Goal: Transaction & Acquisition: Purchase product/service

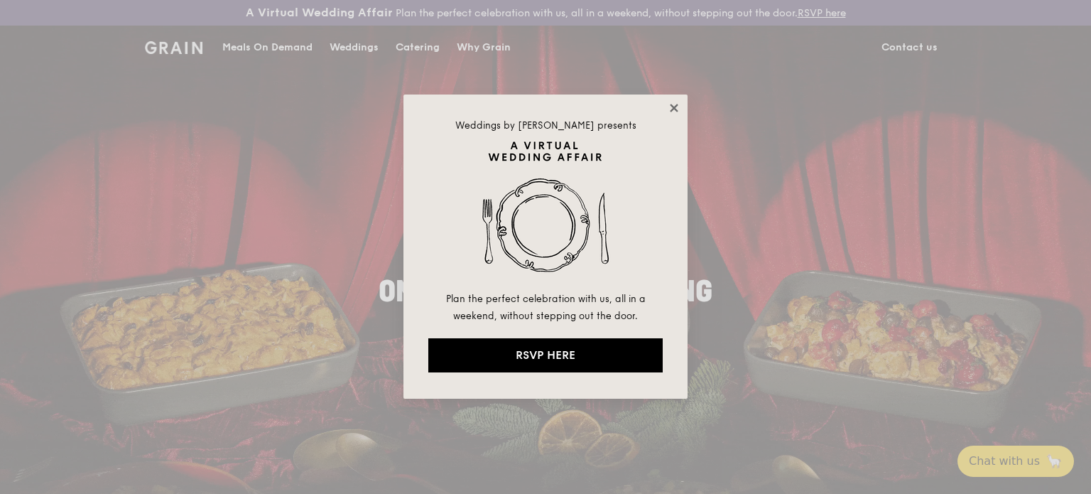
click at [673, 107] on icon at bounding box center [674, 108] width 8 height 8
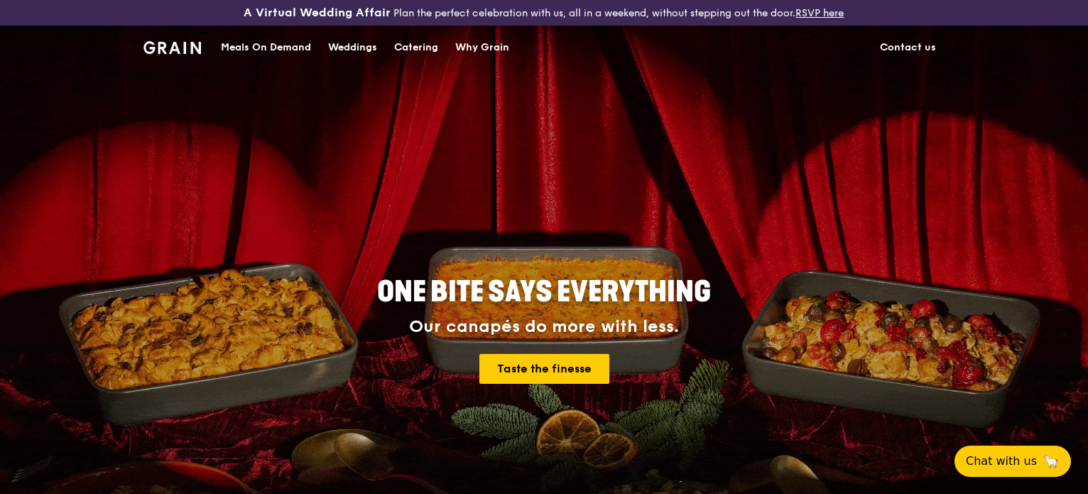
click at [285, 48] on div "Meals On Demand" at bounding box center [266, 47] width 90 height 43
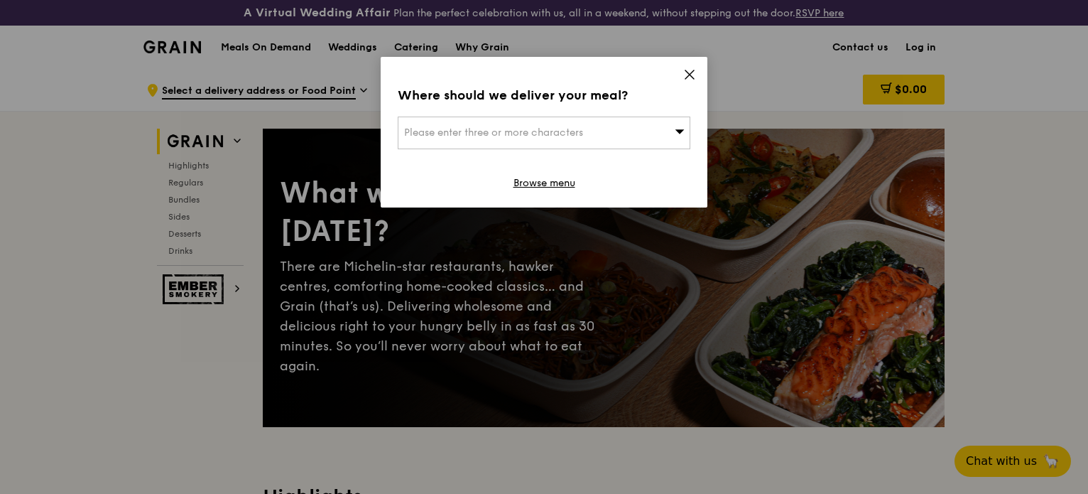
click at [690, 75] on icon at bounding box center [689, 74] width 9 height 9
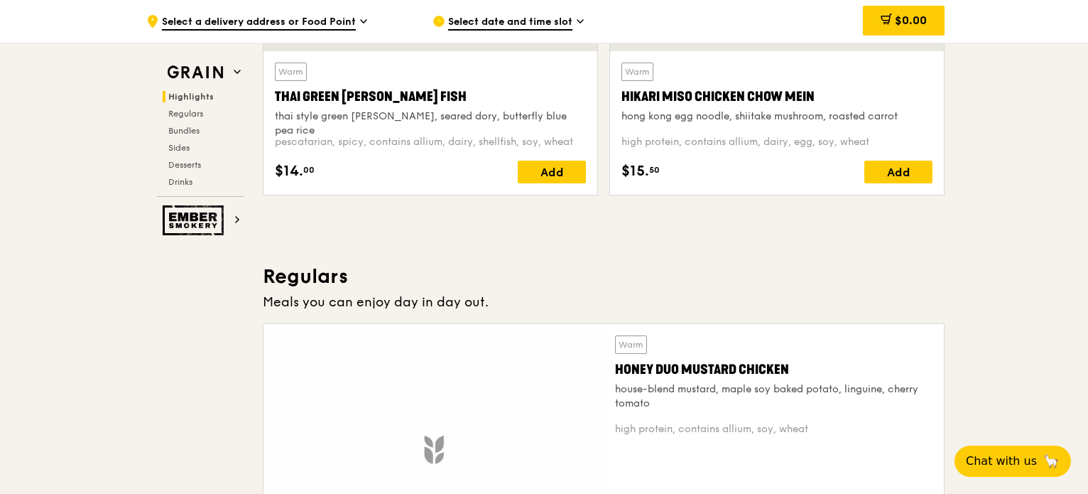
scroll to position [994, 0]
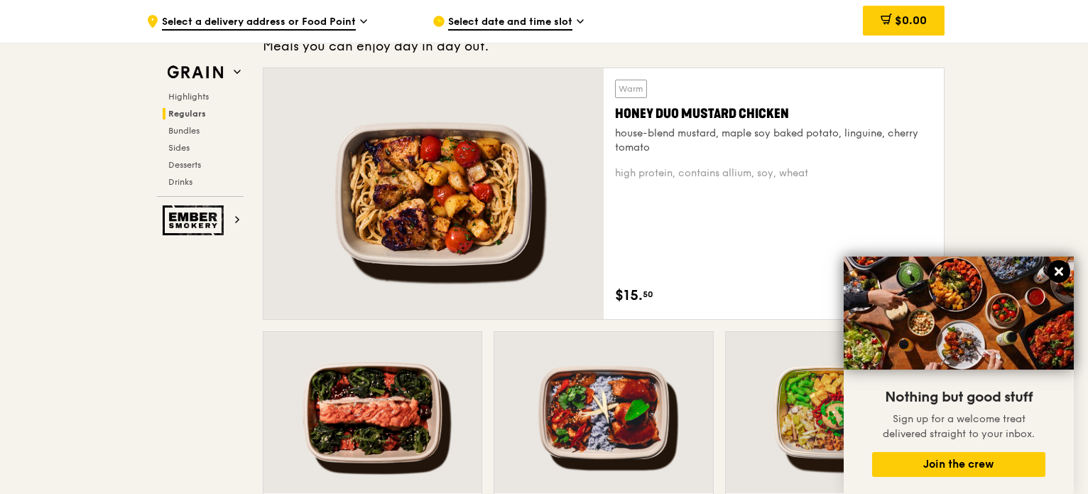
click at [1062, 273] on icon at bounding box center [1058, 271] width 13 height 13
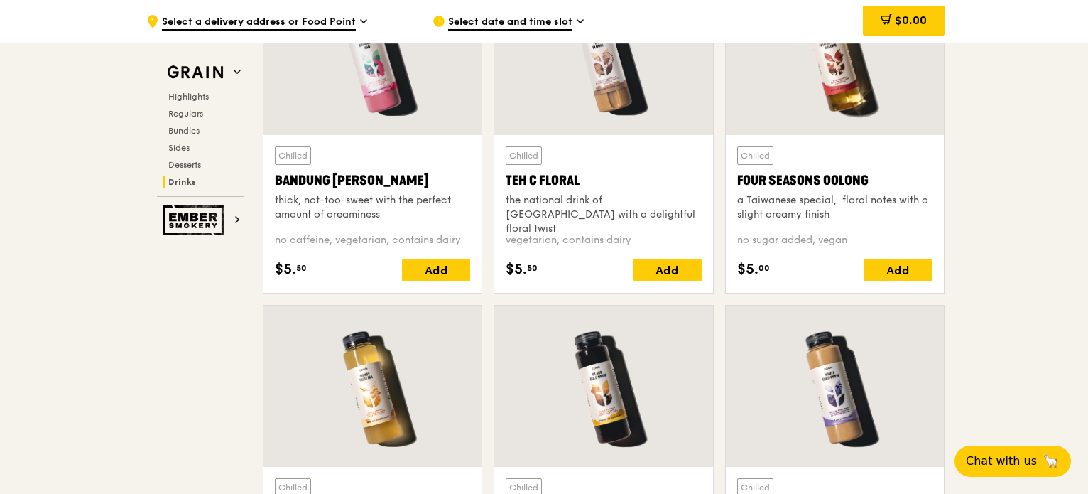
scroll to position [5042, 0]
